Goal: Use online tool/utility

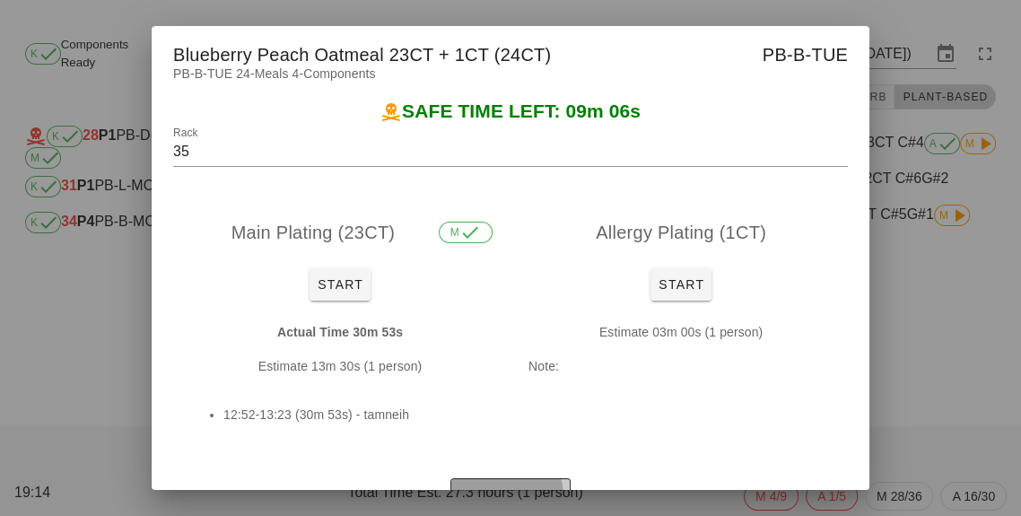
click at [526, 501] on span "Enter Short" at bounding box center [509, 494] width 103 height 14
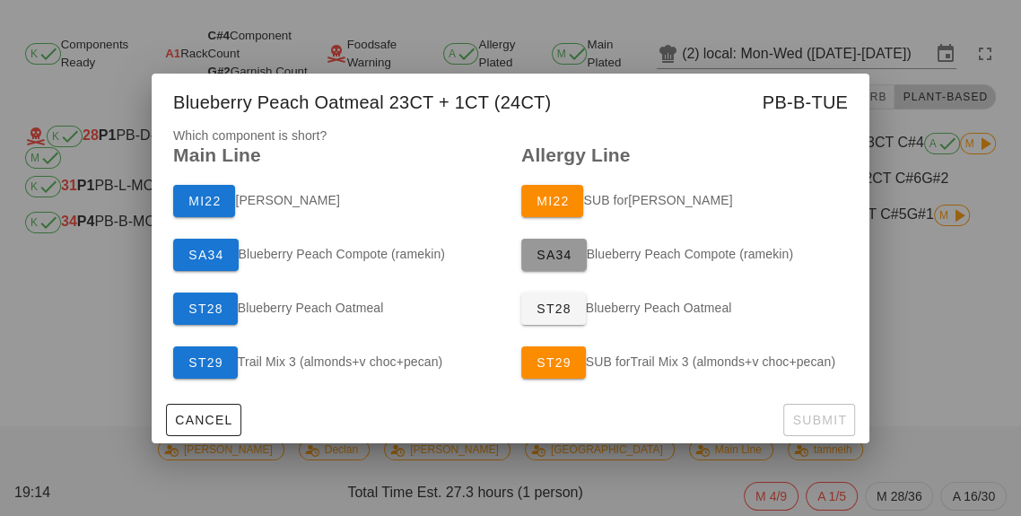
click at [555, 262] on span "SA34" at bounding box center [553, 255] width 37 height 14
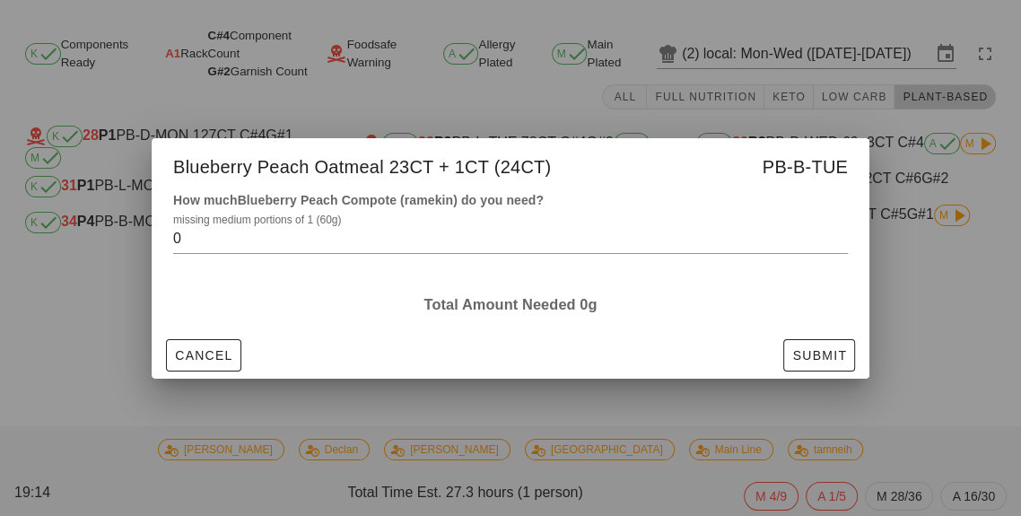
click at [301, 253] on input "0" at bounding box center [497, 238] width 649 height 29
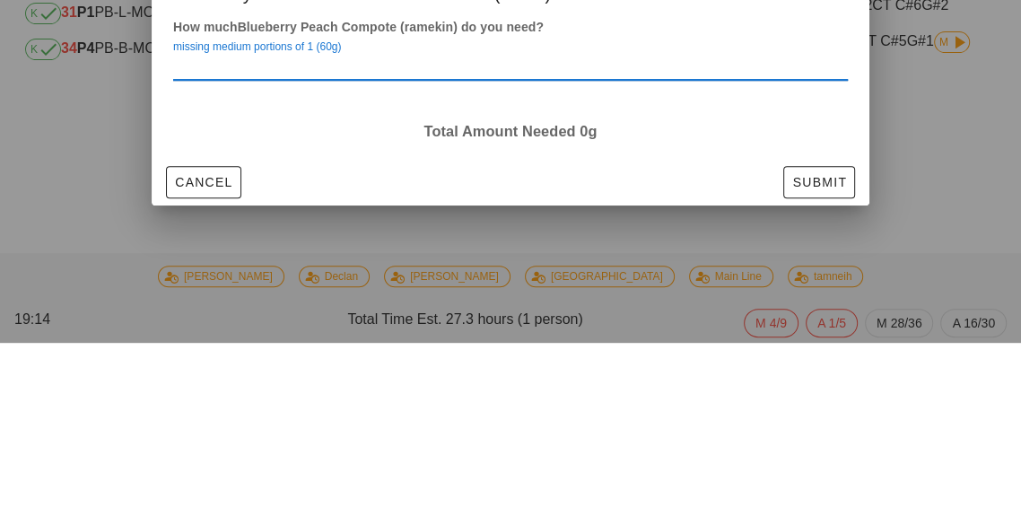
type input "1"
click at [825, 352] on span "Submit" at bounding box center [819, 355] width 56 height 14
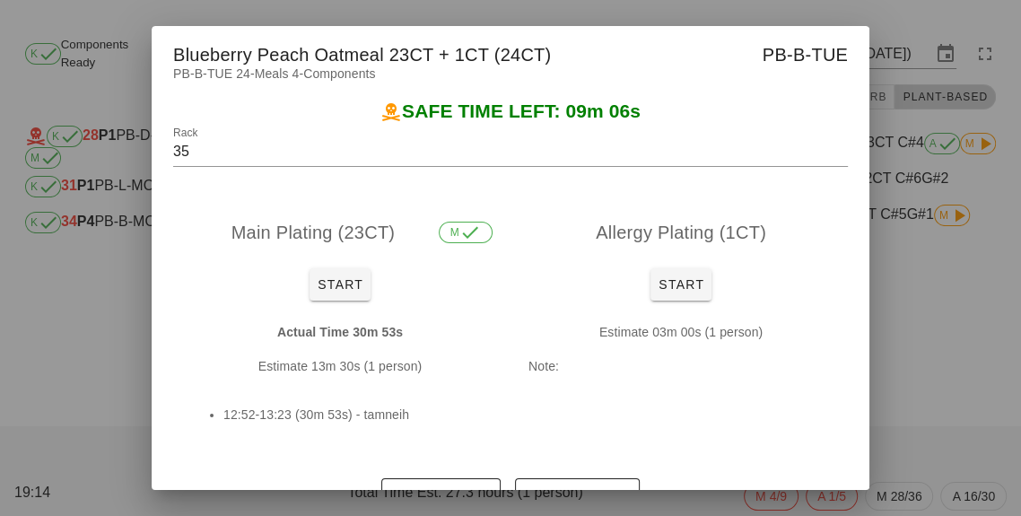
click at [933, 254] on div at bounding box center [510, 258] width 1021 height 516
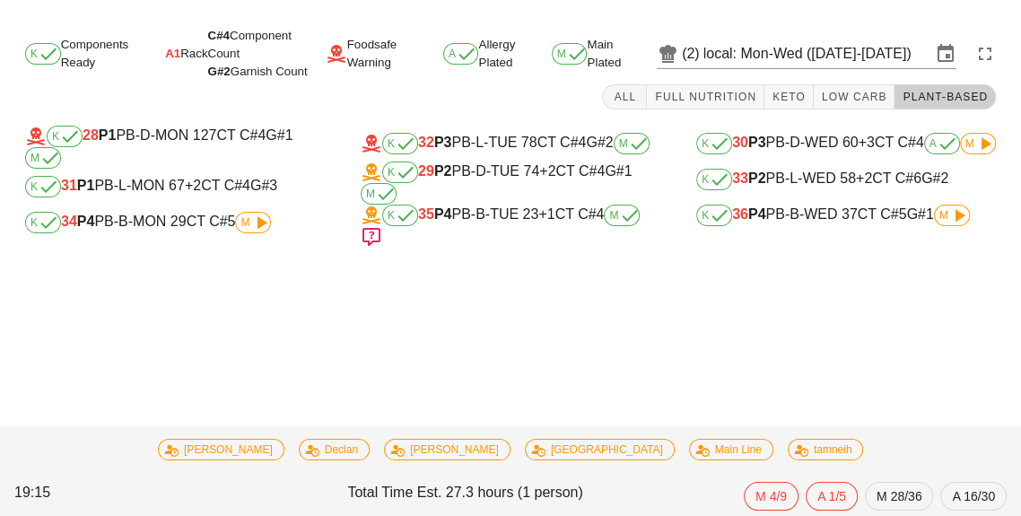
click at [531, 230] on div "K 35 P4 PB-B-TUE 23 +1 CT C#4 M" at bounding box center [511, 225] width 300 height 43
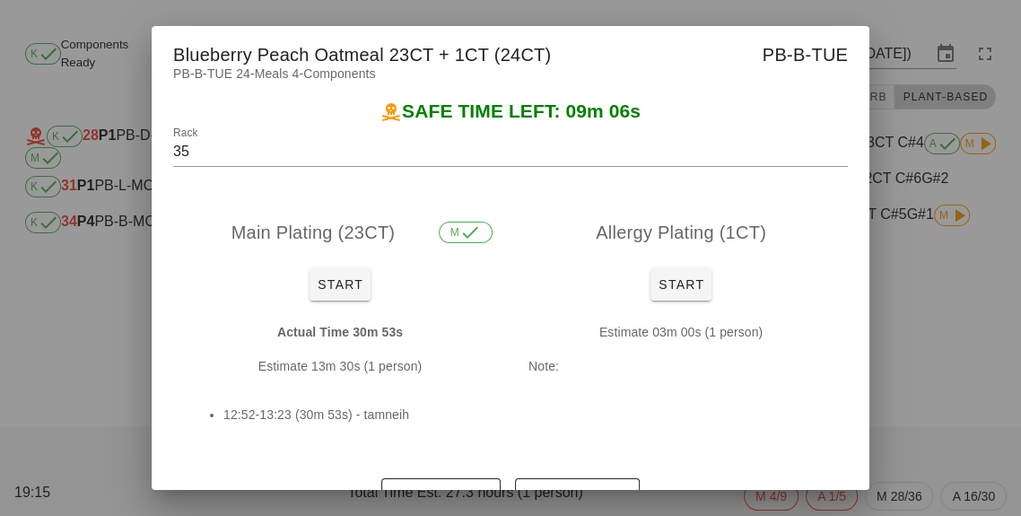
scroll to position [27, 0]
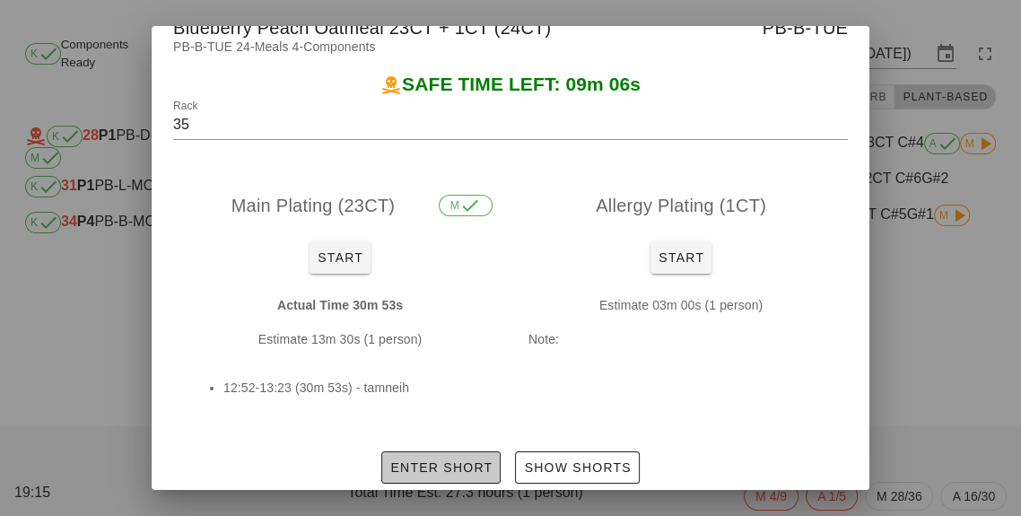
click at [461, 468] on span "Enter Short" at bounding box center [440, 467] width 103 height 14
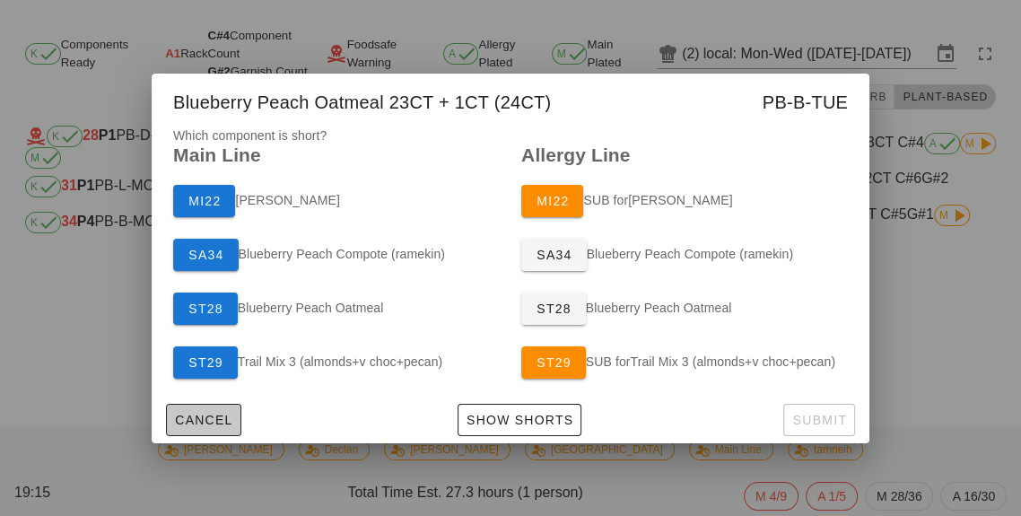
scroll to position [0, 0]
click at [578, 267] on button "SA34" at bounding box center [553, 255] width 65 height 32
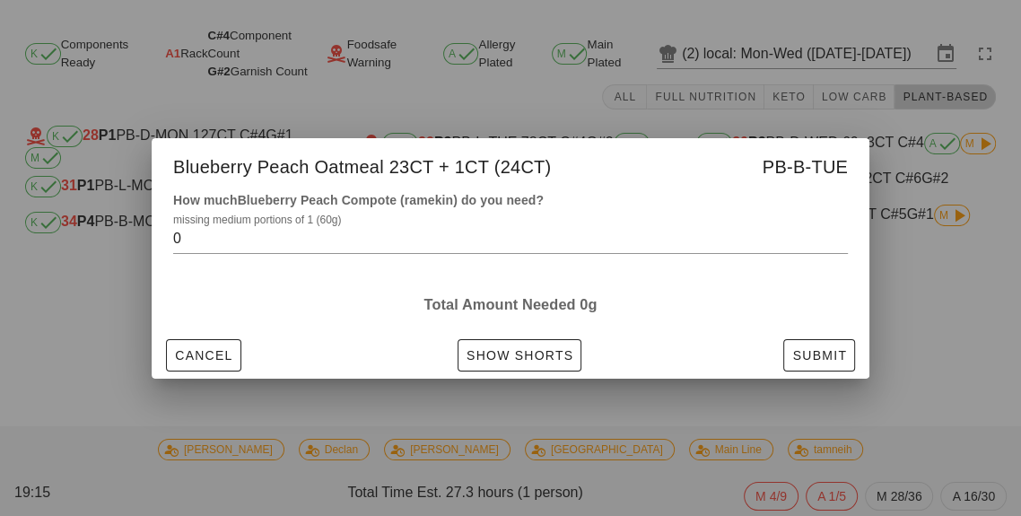
click at [667, 244] on input "0" at bounding box center [497, 238] width 649 height 29
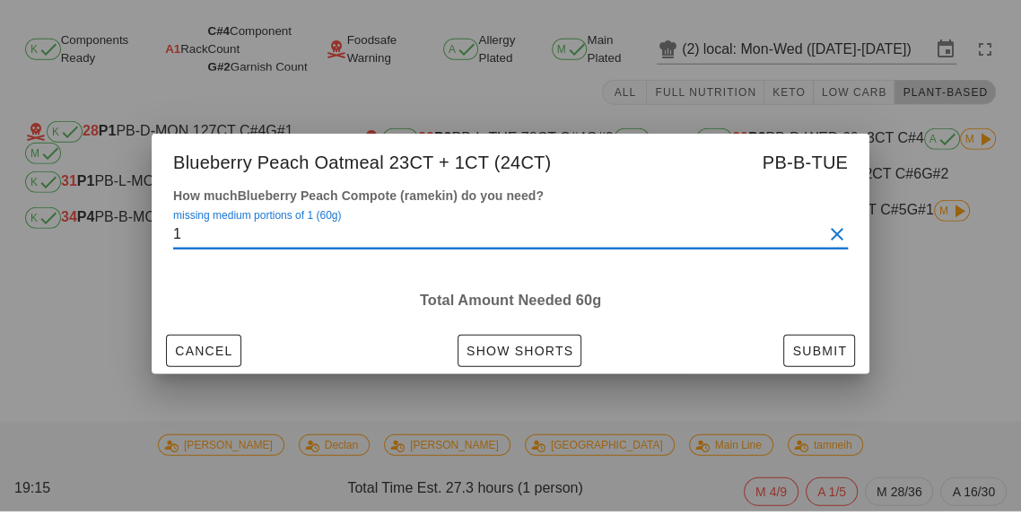
type input "1"
click at [607, 190] on h4 "How much Blueberry Peach Compote (ramekin) do you need?" at bounding box center [510, 200] width 674 height 20
